Goal: Task Accomplishment & Management: Manage account settings

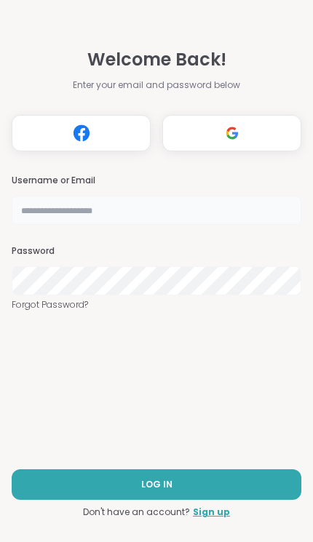
type input "********"
click at [236, 474] on button "LOG IN" at bounding box center [156, 484] width 289 height 31
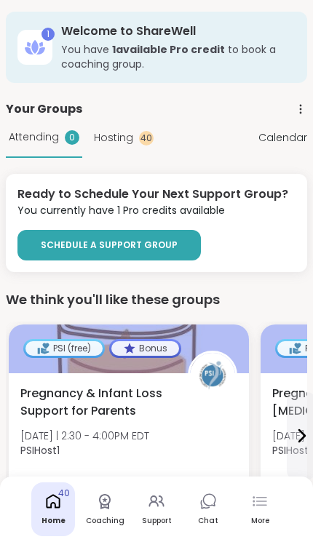
click at [254, 500] on icon at bounding box center [253, 501] width 2 height 2
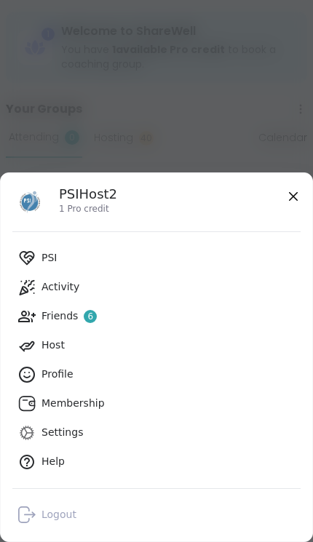
click at [177, 244] on link "PSI" at bounding box center [156, 258] width 288 height 29
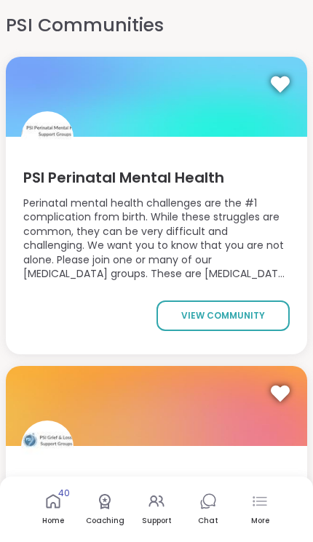
click at [223, 312] on span "view community" at bounding box center [223, 315] width 84 height 13
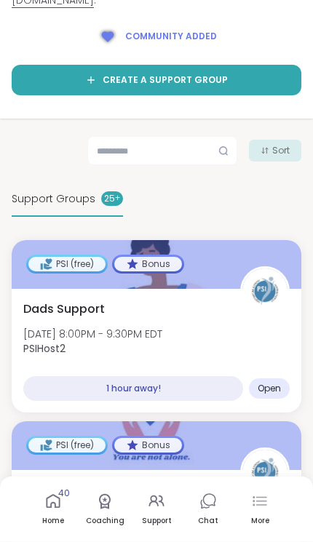
scroll to position [351, 0]
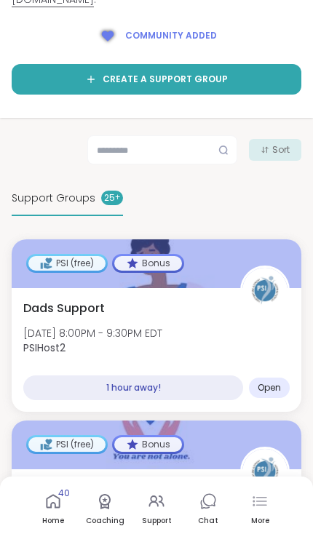
click at [241, 311] on div "Dads Support [DATE] 8:00PM - 9:30PM EDT PSIHost2" at bounding box center [156, 332] width 266 height 64
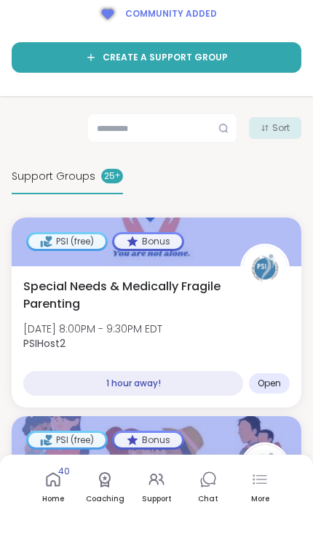
scroll to position [372, 0]
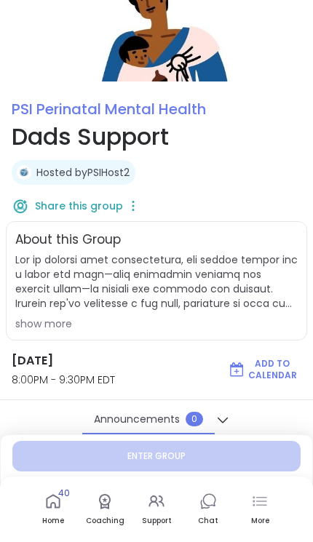
click at [132, 201] on icon at bounding box center [133, 206] width 15 height 20
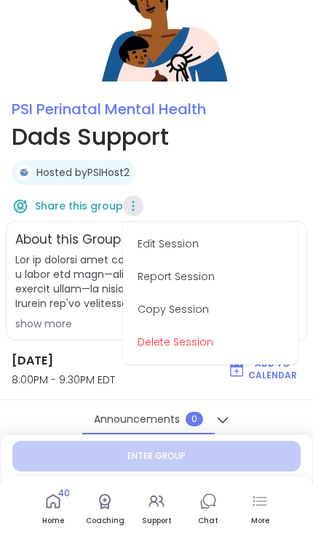
click at [209, 340] on button "Delete Session" at bounding box center [210, 342] width 163 height 33
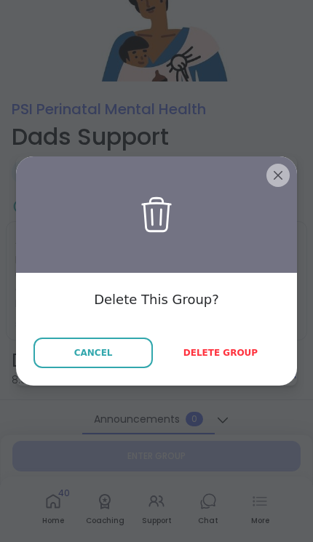
click at [228, 354] on span "Delete group" at bounding box center [220, 352] width 74 height 13
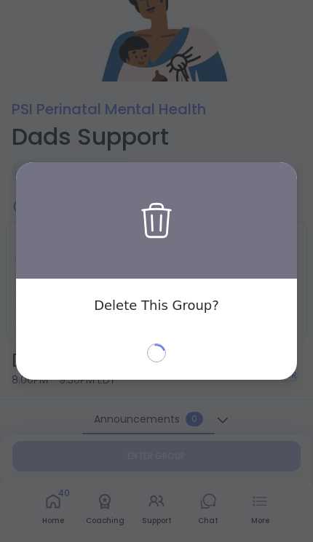
type textarea "*"
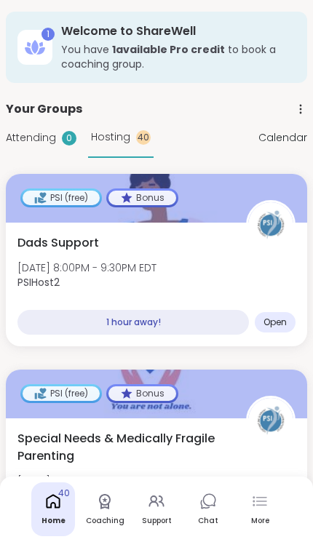
scroll to position [0, 3]
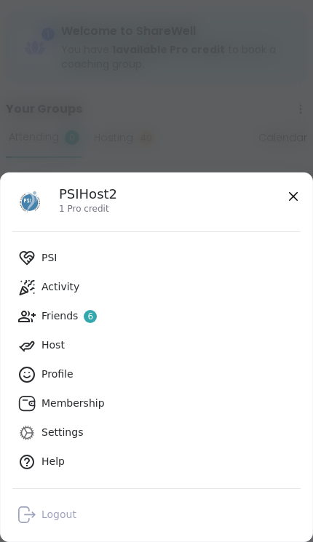
click at [169, 255] on link "PSI" at bounding box center [156, 258] width 288 height 29
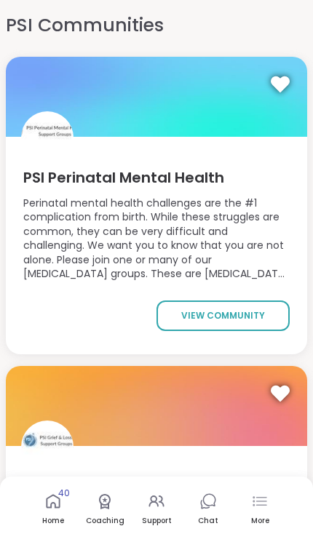
click at [200, 311] on span "view community" at bounding box center [223, 315] width 84 height 13
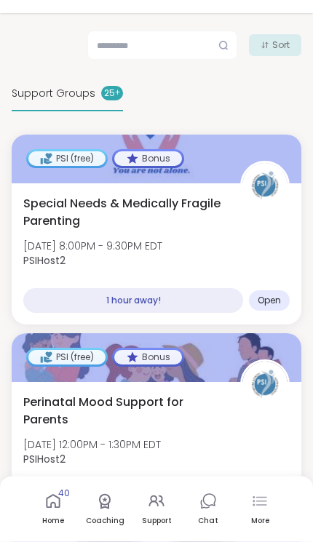
scroll to position [455, 0]
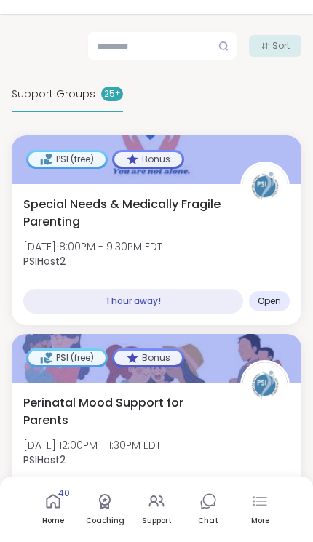
click at [247, 229] on div "Special Needs & Medically Fragile Parenting Fri, Oct 10 | 8:00PM - 9:30PM EDT P…" at bounding box center [156, 236] width 266 height 81
